Goal: Task Accomplishment & Management: Manage account settings

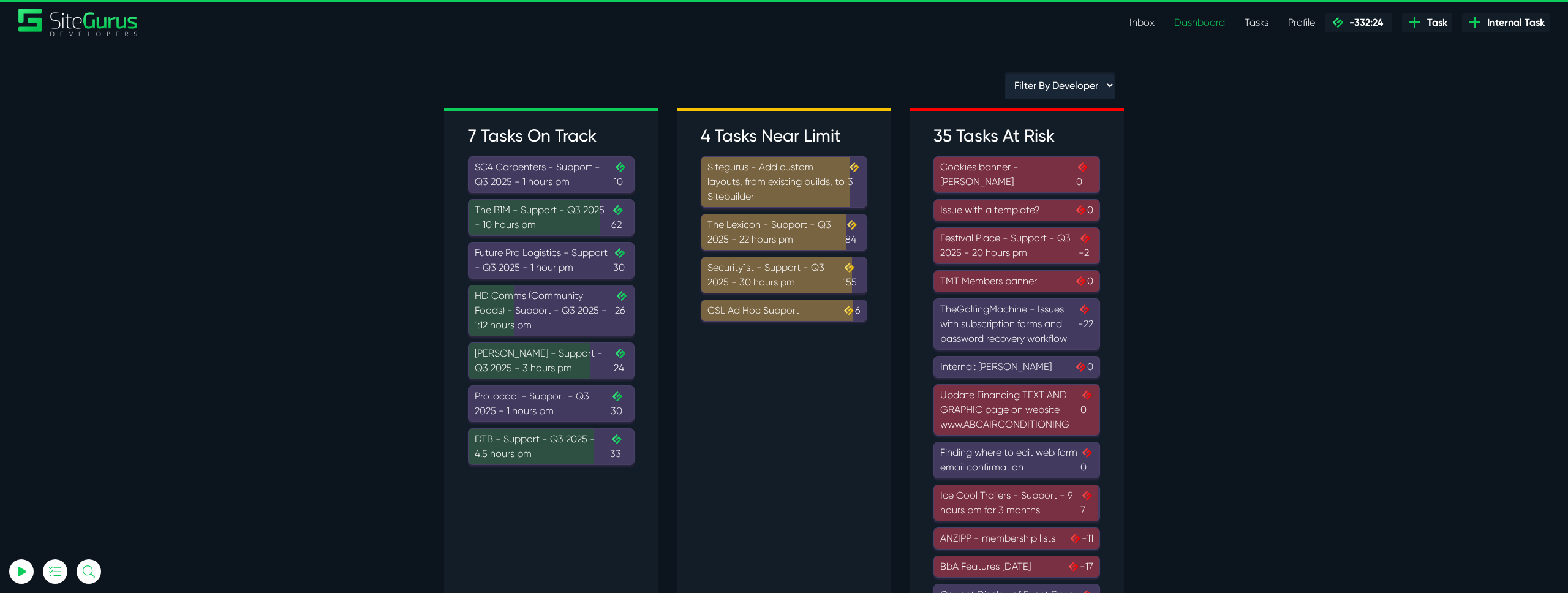
click at [984, 183] on div "Cookies banner - Paul Garrod 0" at bounding box center [1017, 175] width 153 height 29
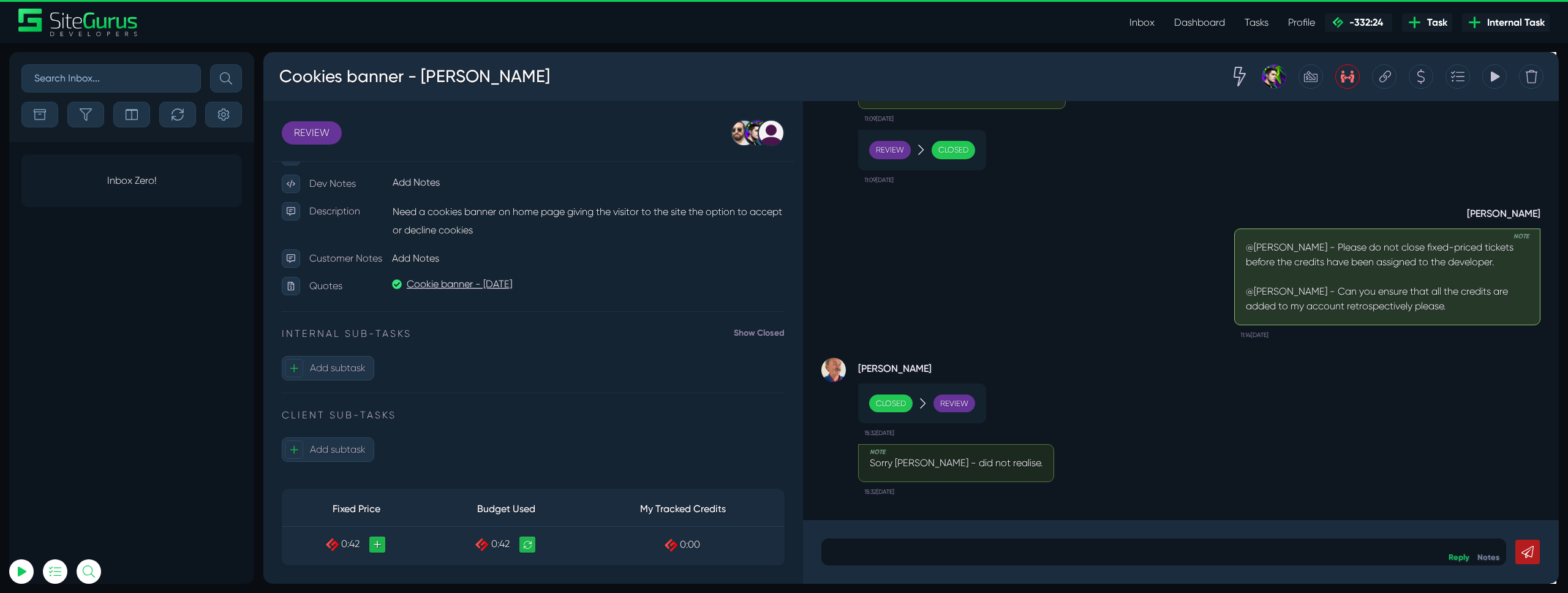
scroll to position [1, 0]
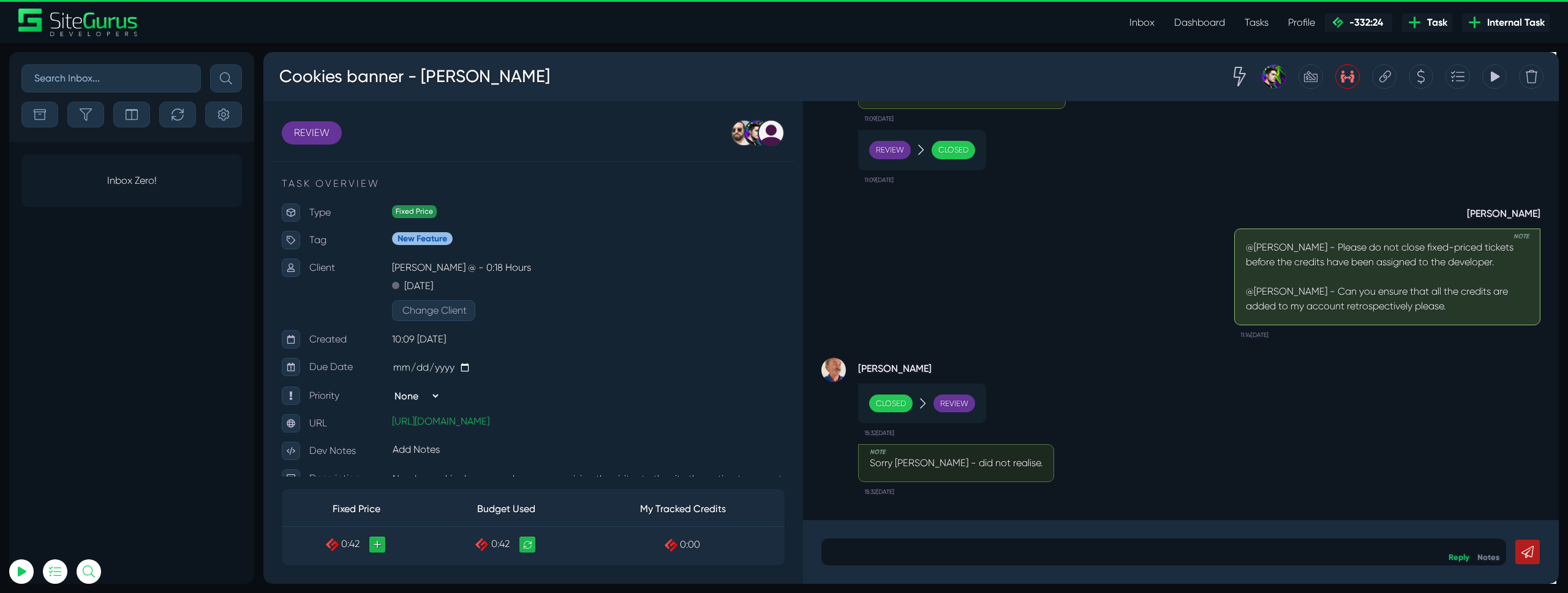
scroll to position [1, 0]
